Goal: Task Accomplishment & Management: Use online tool/utility

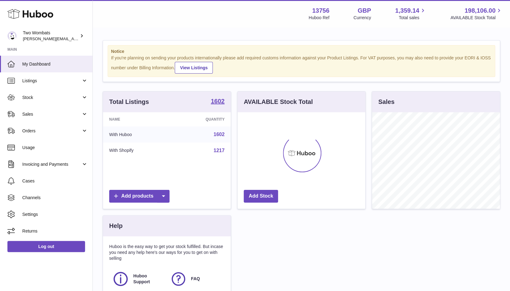
scroll to position [97, 128]
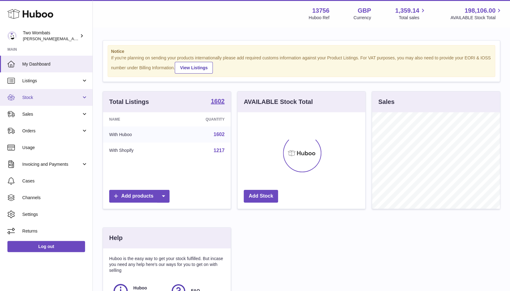
click at [79, 96] on span "Stock" at bounding box center [51, 98] width 59 height 6
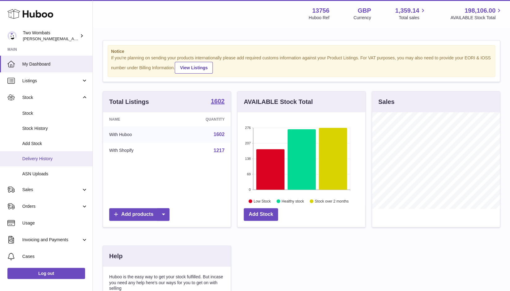
click at [45, 159] on span "Delivery History" at bounding box center [55, 159] width 66 height 6
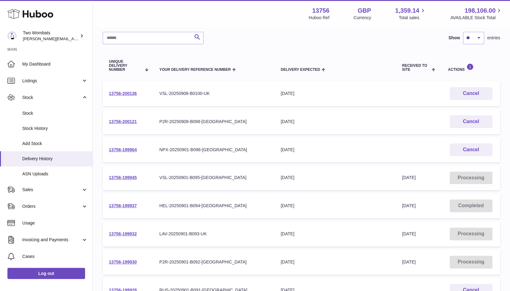
scroll to position [104, 0]
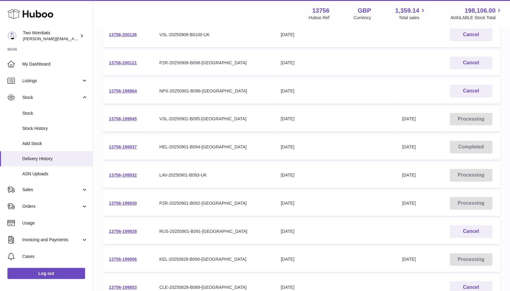
click at [129, 206] on td "13756-199930" at bounding box center [128, 203] width 50 height 25
click at [129, 203] on link "13756-199930" at bounding box center [123, 203] width 28 height 5
click at [131, 260] on link "13756-199906" at bounding box center [123, 259] width 28 height 5
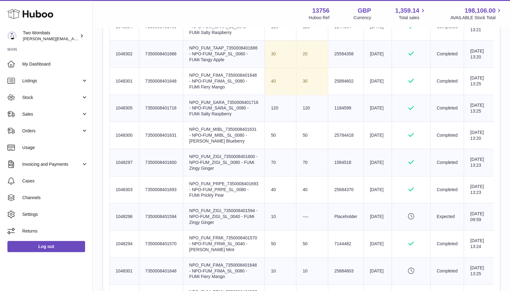
scroll to position [309, 0]
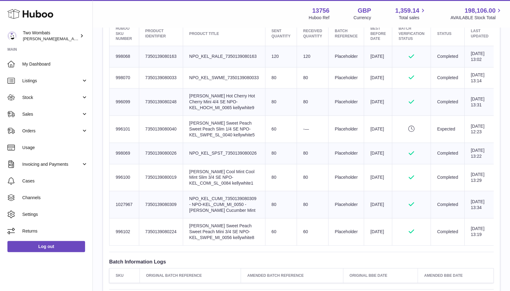
scroll to position [250, 0]
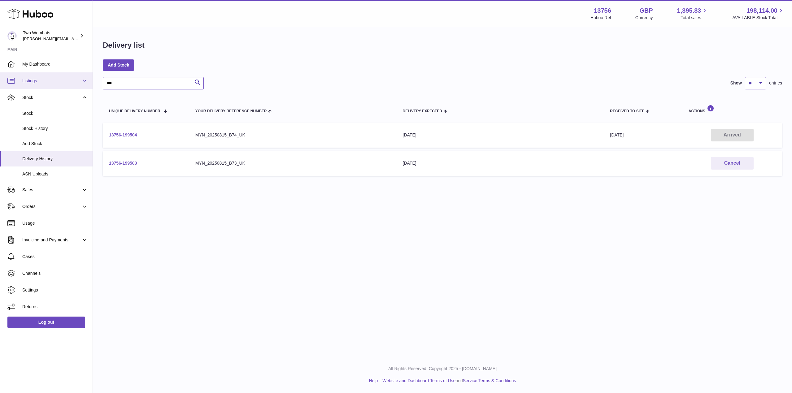
drag, startPoint x: 123, startPoint y: 83, endPoint x: 62, endPoint y: 79, distance: 61.1
click at [62, 79] on div "Huboo Two Wombats philip.carroll@twowombats.com Main My Dashboard Listings Not …" at bounding box center [396, 196] width 792 height 393
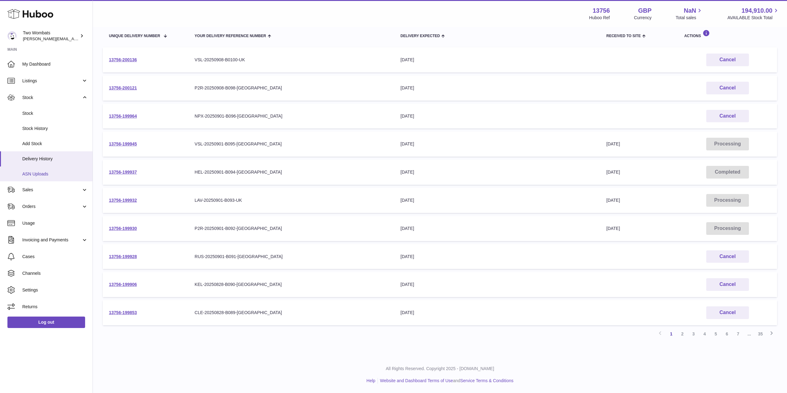
click at [37, 176] on span "ASN Uploads" at bounding box center [55, 174] width 66 height 6
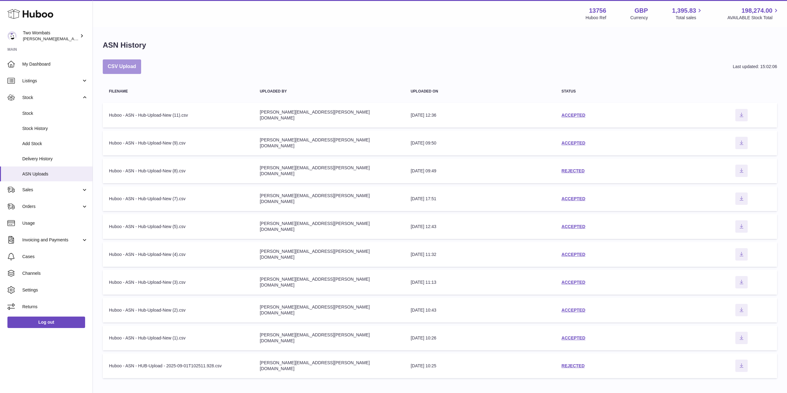
click at [119, 64] on button "CSV Upload" at bounding box center [122, 66] width 38 height 15
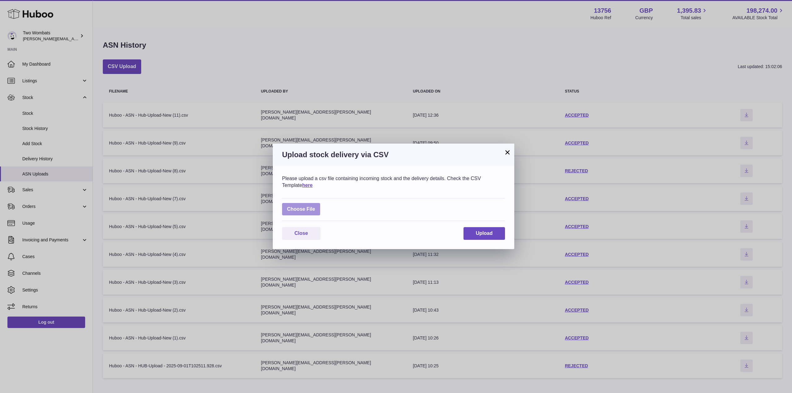
click at [308, 204] on label at bounding box center [301, 209] width 38 height 13
click at [315, 206] on input "file" at bounding box center [315, 206] width 0 height 0
type input "**********"
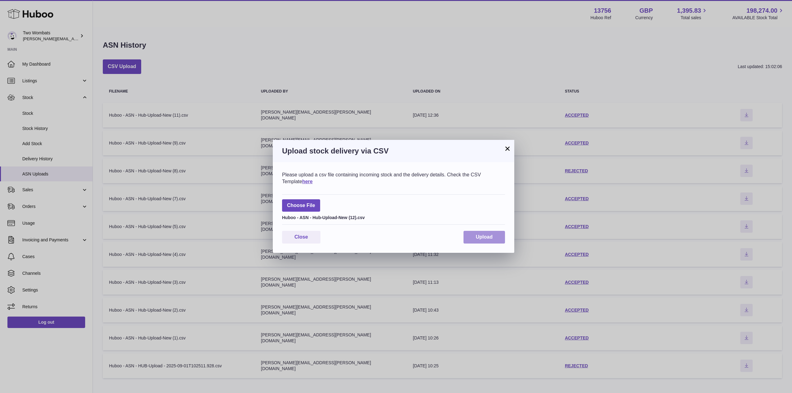
click at [490, 237] on span "Upload" at bounding box center [484, 236] width 17 height 5
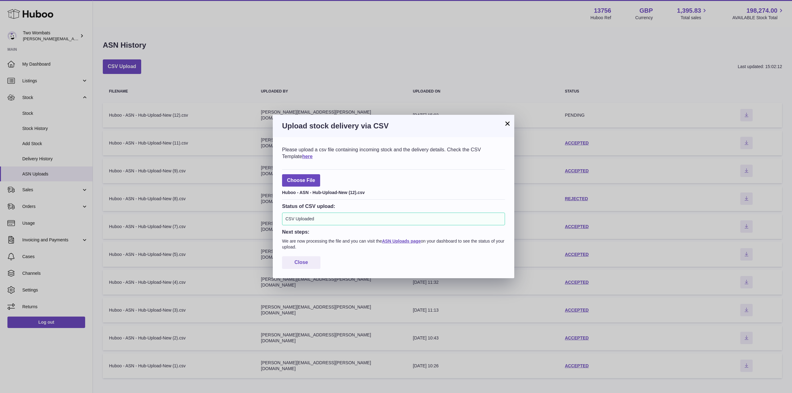
click at [81, 139] on div "× Upload stock delivery via CSV Please upload a csv file containing incoming st…" at bounding box center [396, 196] width 792 height 393
click at [43, 157] on div "× Upload stock delivery via CSV Please upload a csv file containing incoming st…" at bounding box center [396, 196] width 792 height 393
click at [315, 260] on button "Close" at bounding box center [301, 262] width 38 height 13
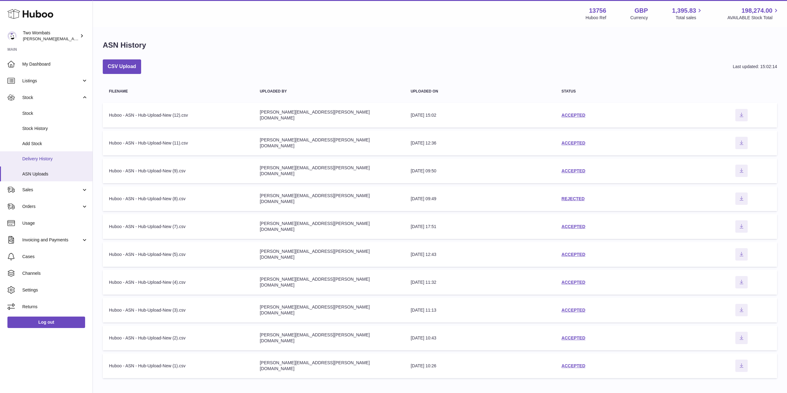
click at [68, 159] on span "Delivery History" at bounding box center [55, 159] width 66 height 6
click at [71, 159] on span "Delivery History" at bounding box center [55, 159] width 66 height 6
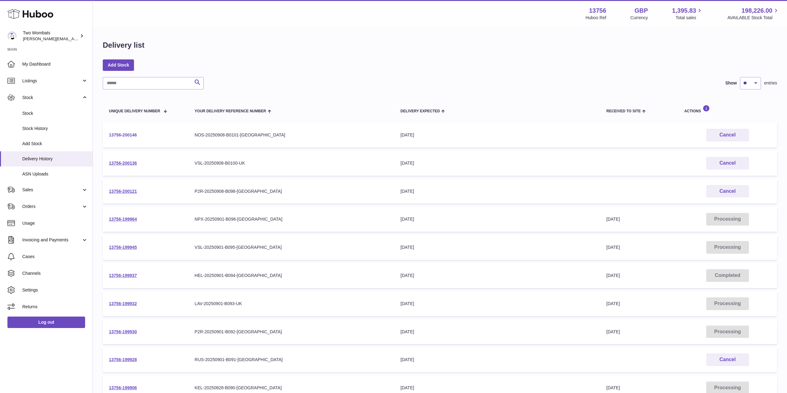
click at [128, 135] on link "13756-200146" at bounding box center [123, 134] width 28 height 5
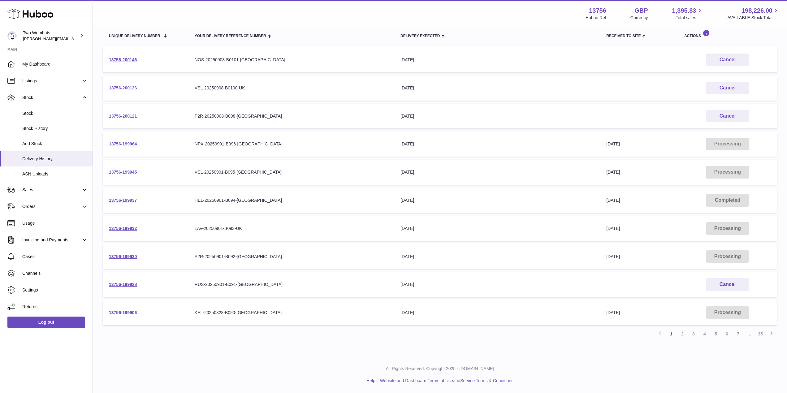
click at [123, 313] on link "13756-199906" at bounding box center [123, 312] width 28 height 5
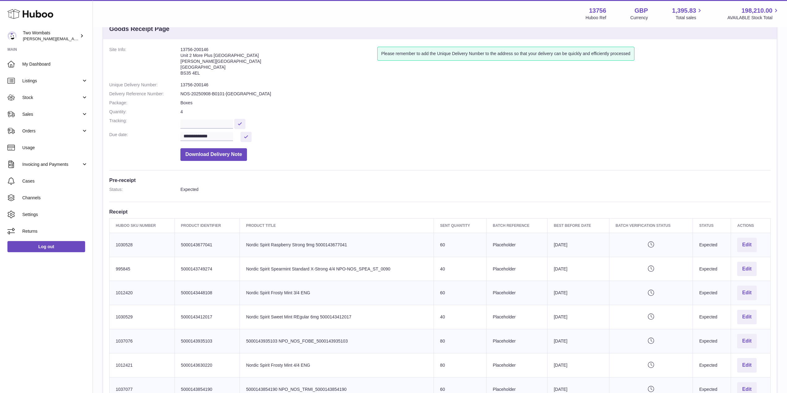
scroll to position [17, 0]
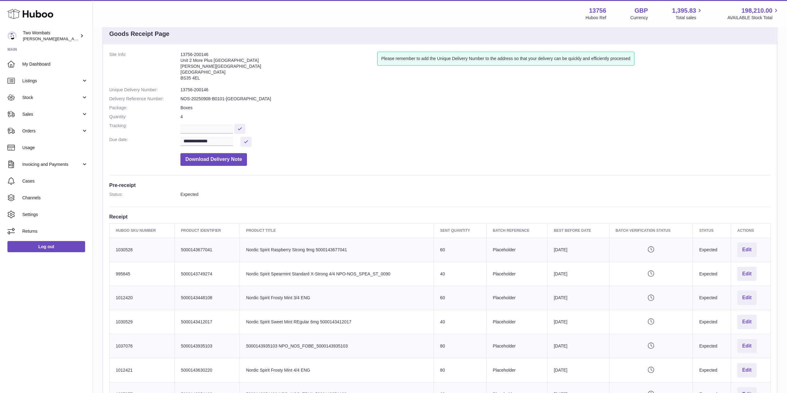
drag, startPoint x: 202, startPoint y: 78, endPoint x: 178, endPoint y: 57, distance: 32.1
click at [178, 57] on dl "**********" at bounding box center [440, 110] width 662 height 117
copy dl "13756-200146 Unit 2 More Plus [GEOGRAPHIC_DATA][STREET_ADDRESS][PERSON_NAME]"
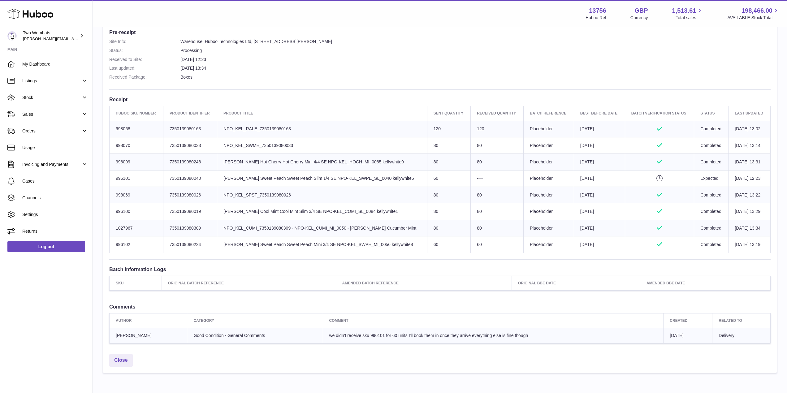
scroll to position [165, 0]
drag, startPoint x: 378, startPoint y: 247, endPoint x: 300, endPoint y: 241, distance: 77.9
click at [300, 241] on td "Product title Kelly White Sweet Peach Sweet Peach Mini 3/4 SE NPO-KEL_SWPE_MI_0…" at bounding box center [322, 245] width 210 height 16
click at [279, 253] on div "Site Info: 13756-199906 Unit 2 More Plus Central Park Hudson Ave Severn Beach B…" at bounding box center [440, 123] width 674 height 455
click at [72, 114] on span "Sales" at bounding box center [51, 114] width 59 height 6
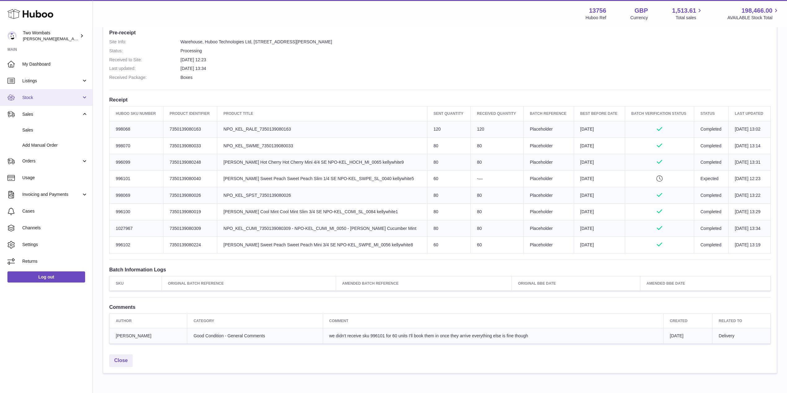
click at [81, 100] on span "Stock" at bounding box center [51, 98] width 59 height 6
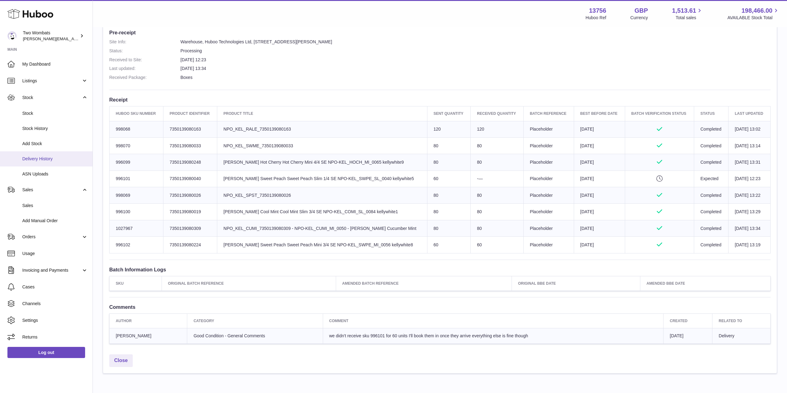
click at [50, 159] on span "Delivery History" at bounding box center [55, 159] width 66 height 6
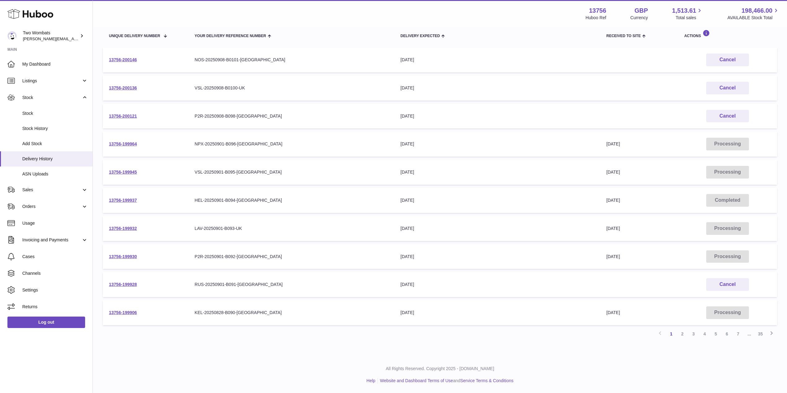
scroll to position [75, 0]
click at [42, 95] on span "Stock" at bounding box center [51, 98] width 59 height 6
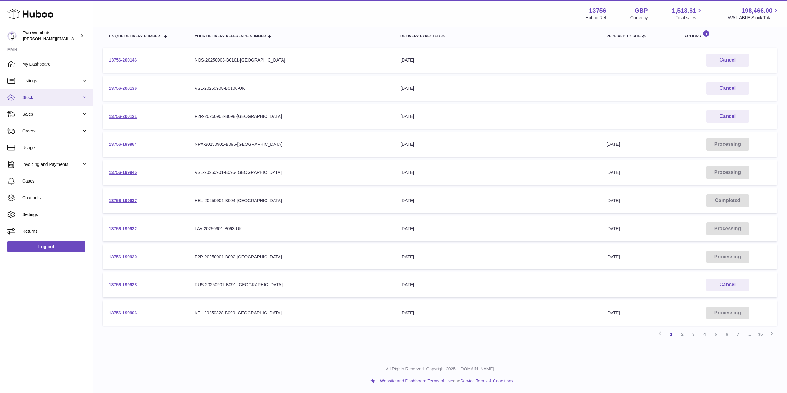
click at [41, 98] on span "Stock" at bounding box center [51, 98] width 59 height 6
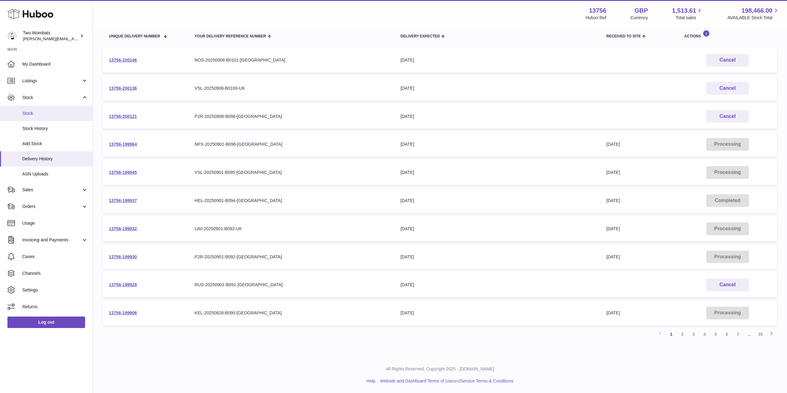
click at [33, 113] on span "Stock" at bounding box center [55, 114] width 66 height 6
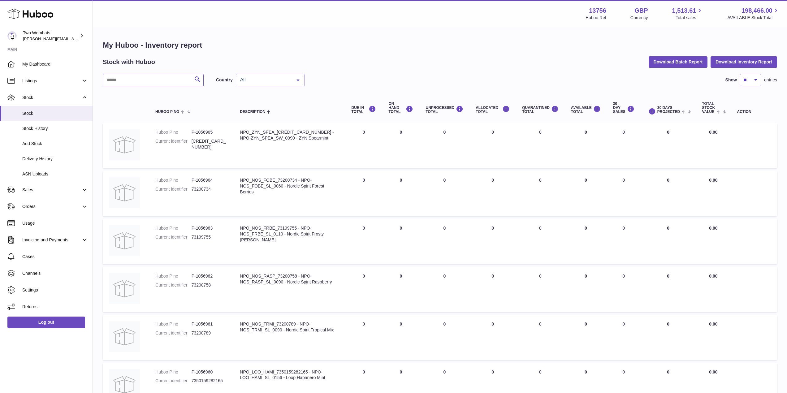
click at [152, 79] on input "text" at bounding box center [153, 80] width 101 height 12
type input "**********"
